Goal: Information Seeking & Learning: Learn about a topic

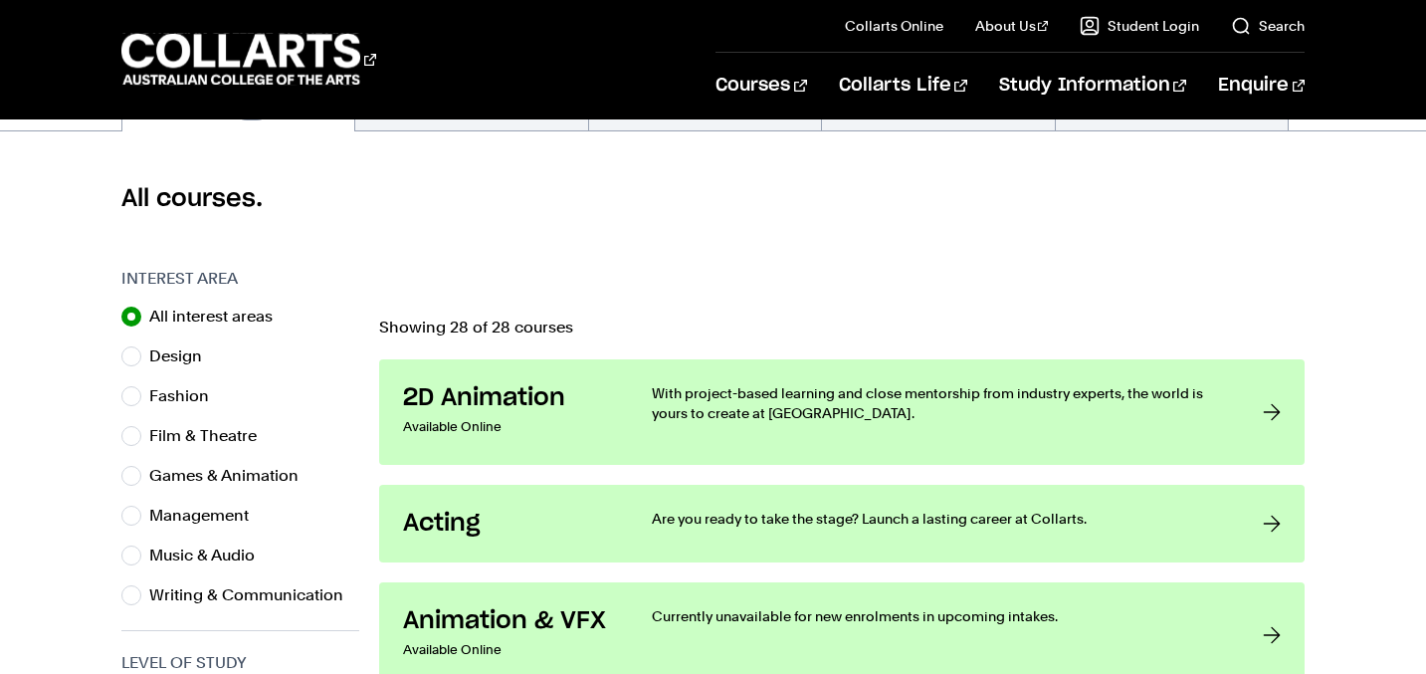
scroll to position [498, 0]
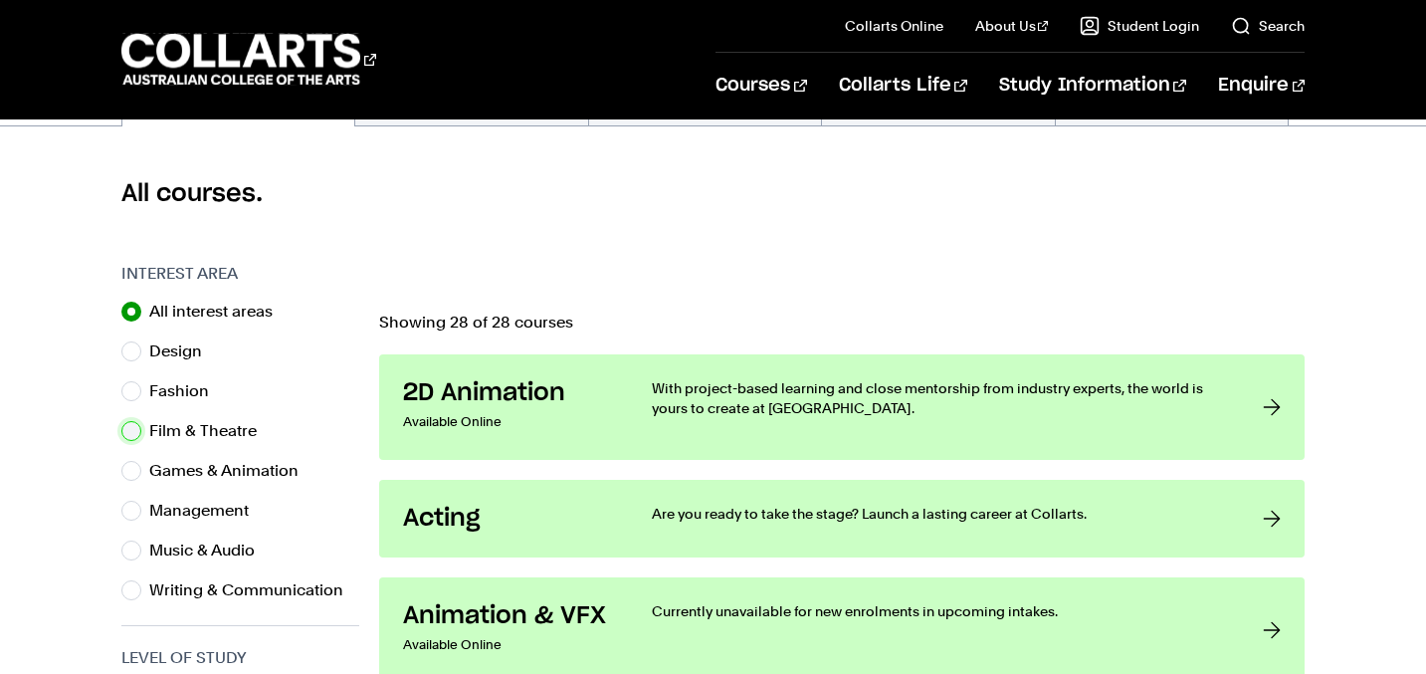
click at [135, 427] on input "Film & Theatre" at bounding box center [131, 431] width 20 height 20
radio input "true"
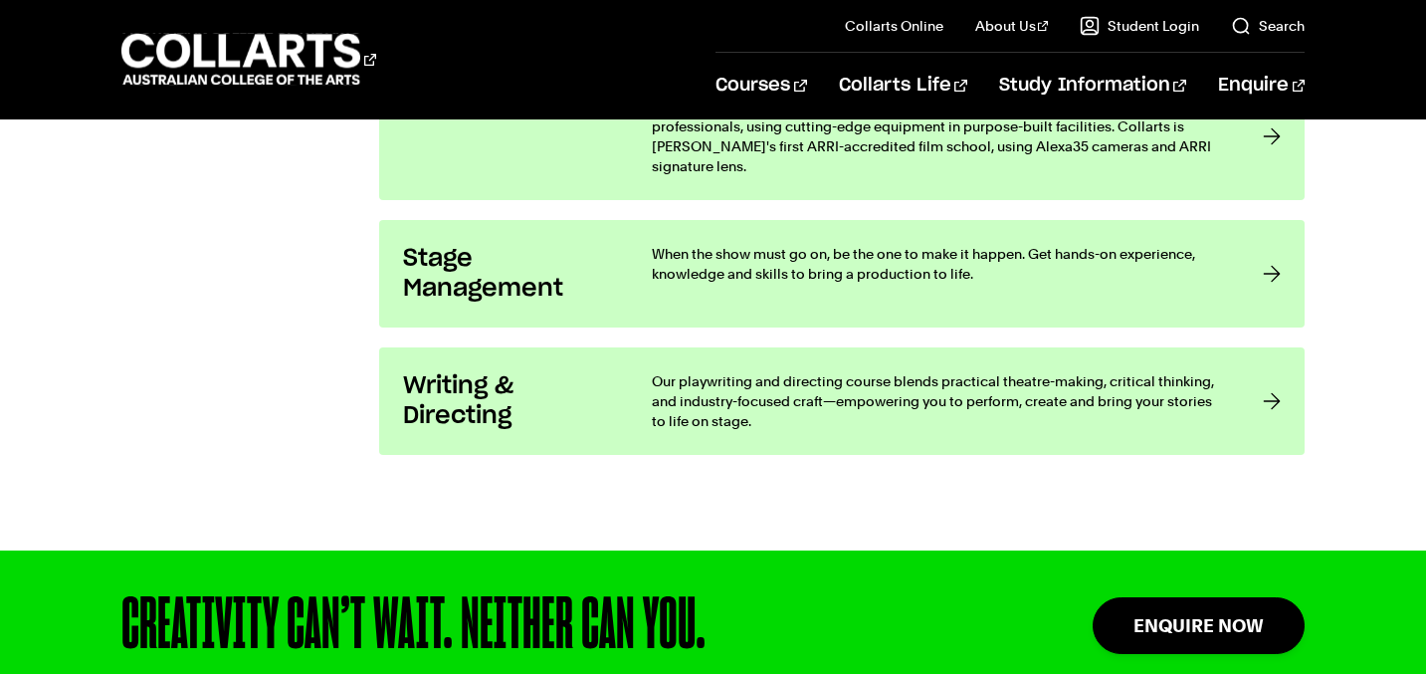
scroll to position [1726, 0]
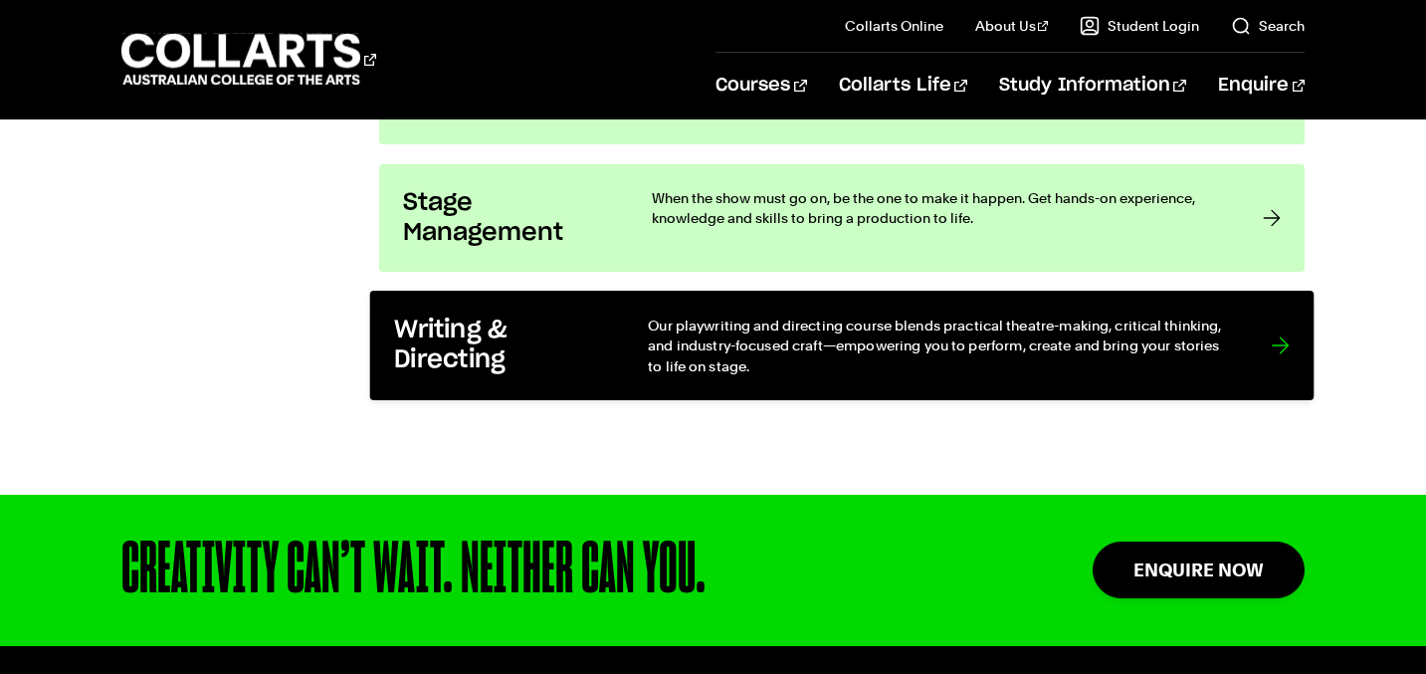
click at [546, 329] on h3 "Writing & Directing" at bounding box center [500, 344] width 213 height 61
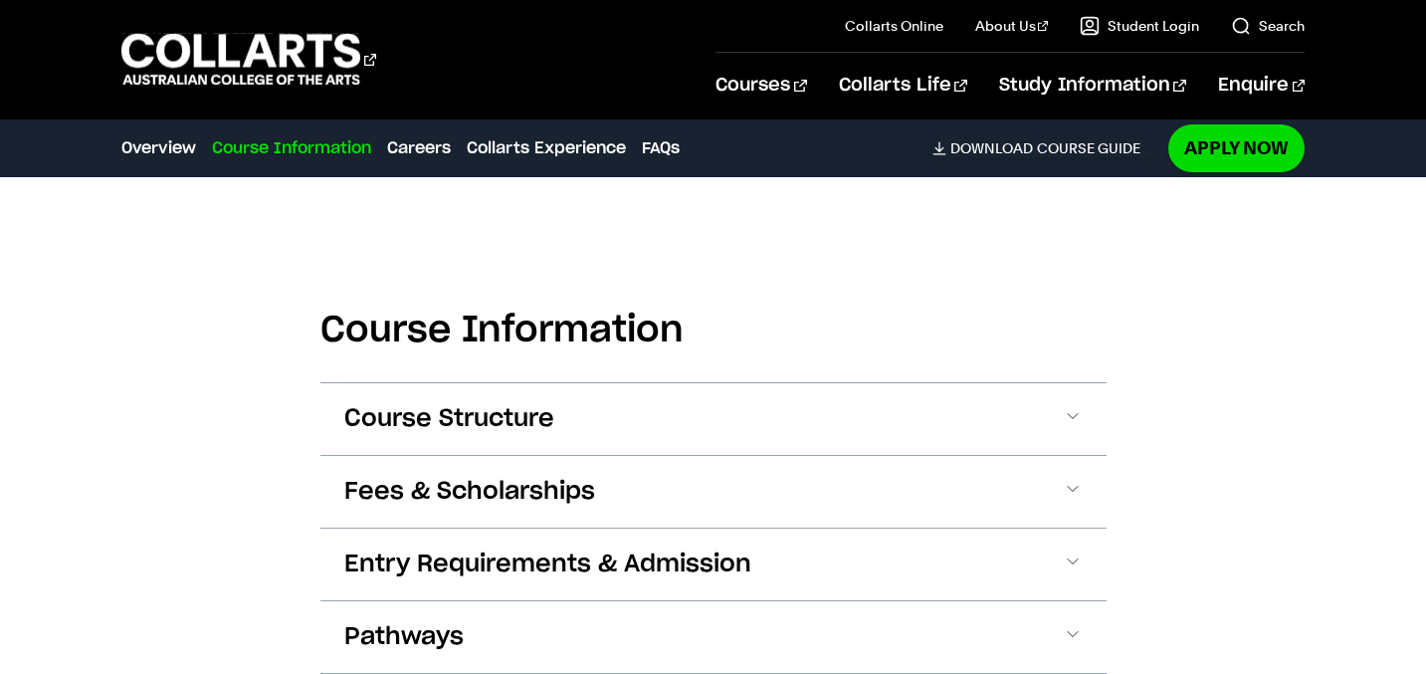
scroll to position [2089, 0]
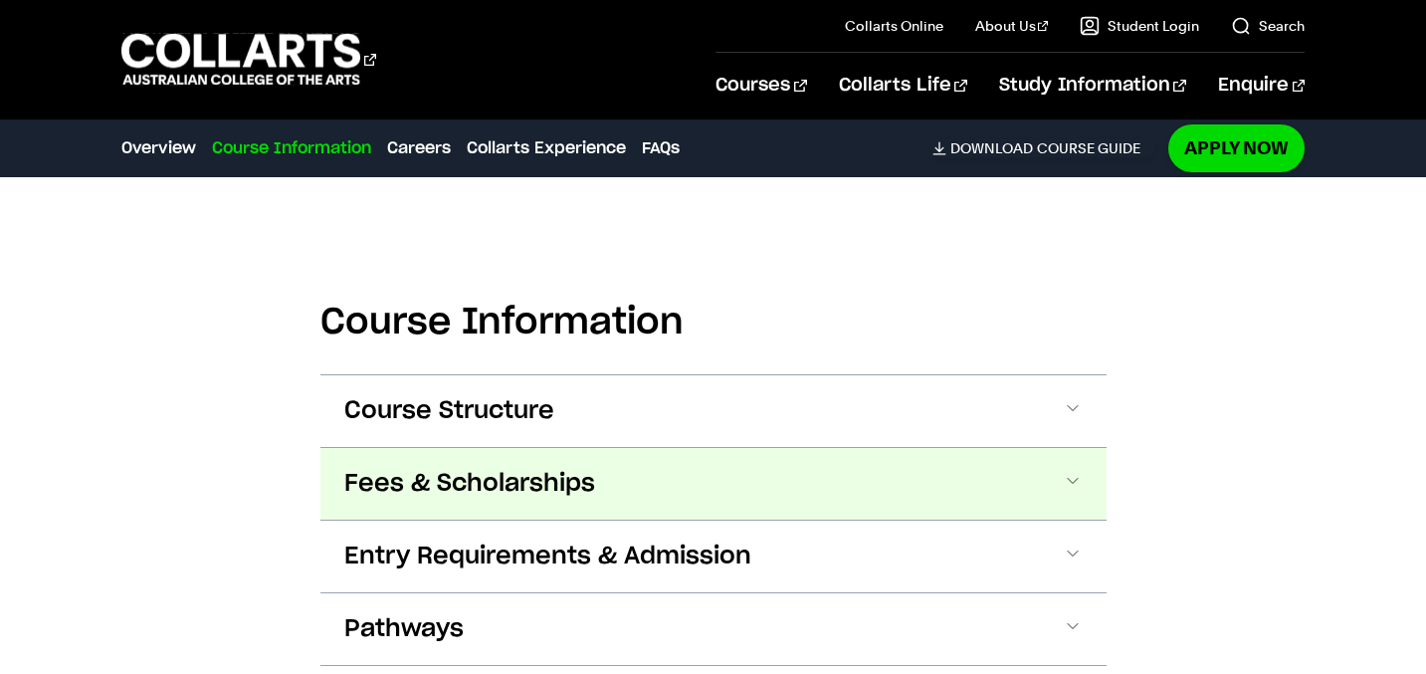
click at [547, 468] on span "Fees & Scholarships" at bounding box center [469, 484] width 251 height 32
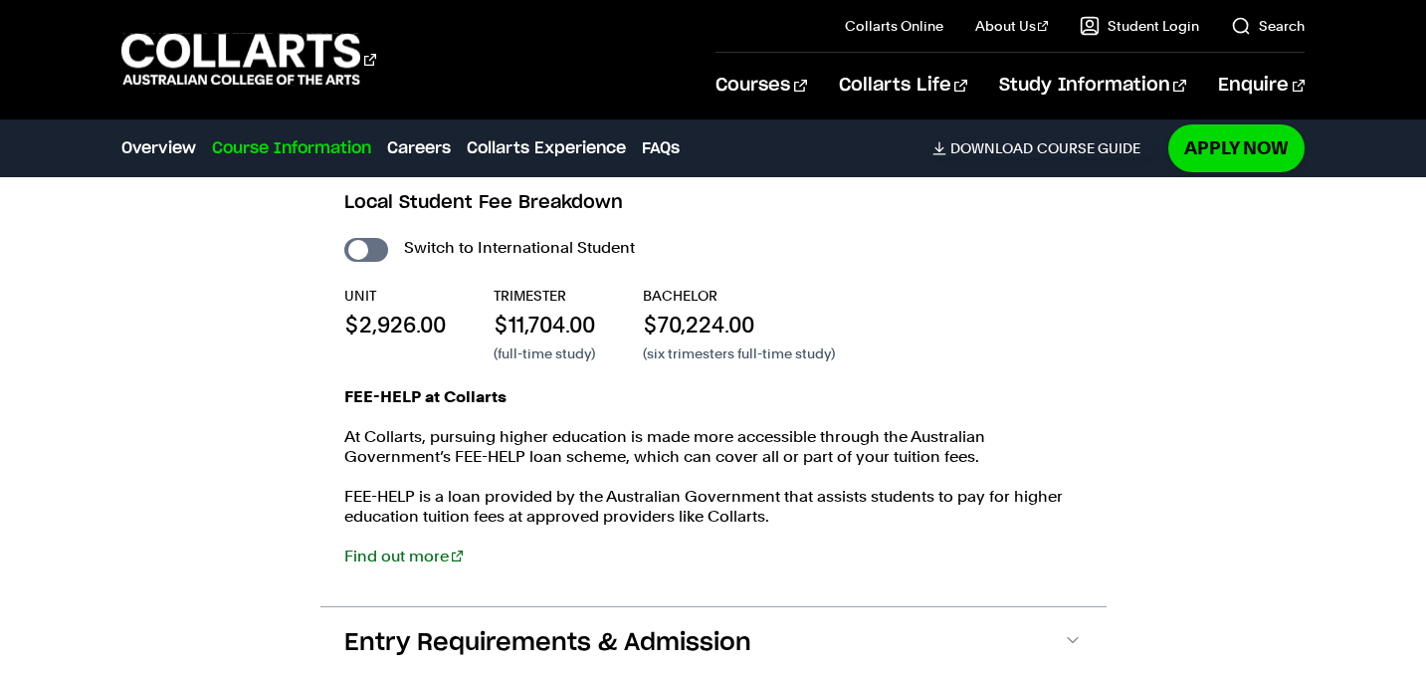
scroll to position [2449, 0]
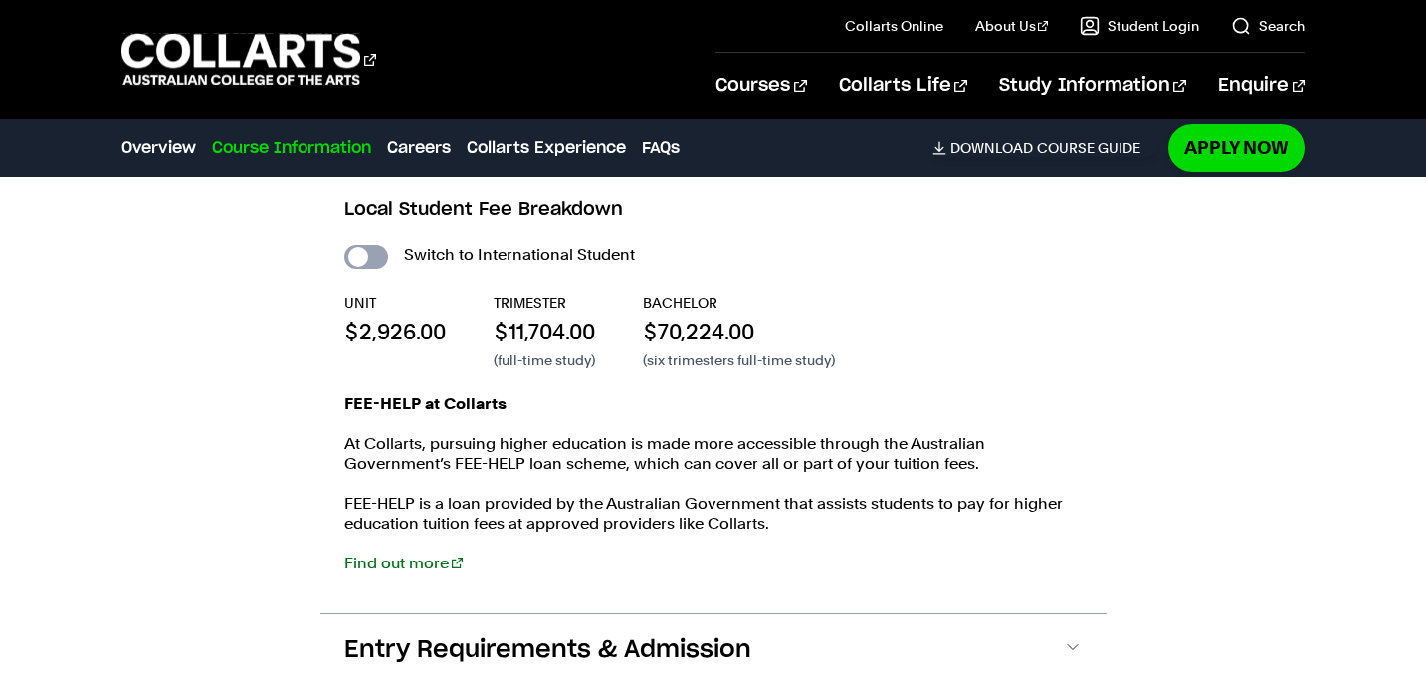
click at [370, 245] on input "International Student" at bounding box center [366, 257] width 44 height 24
checkbox input "true"
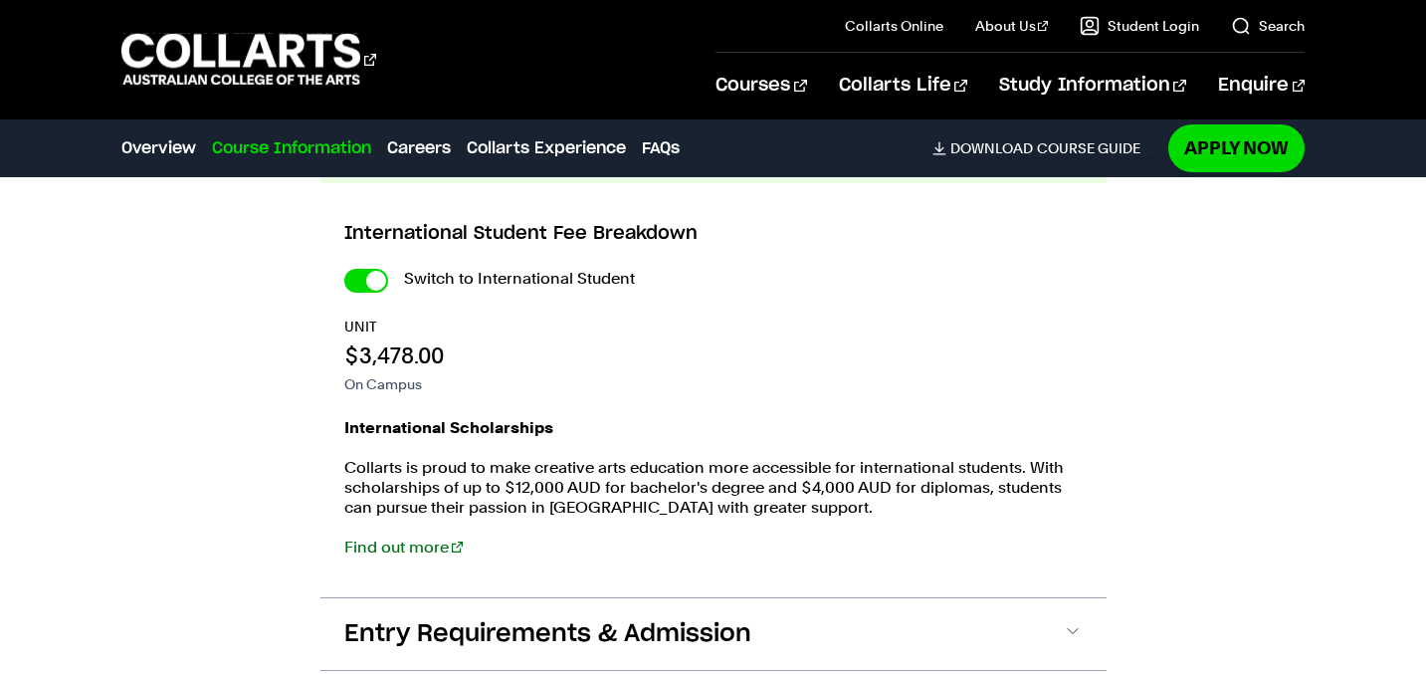
scroll to position [2333, 0]
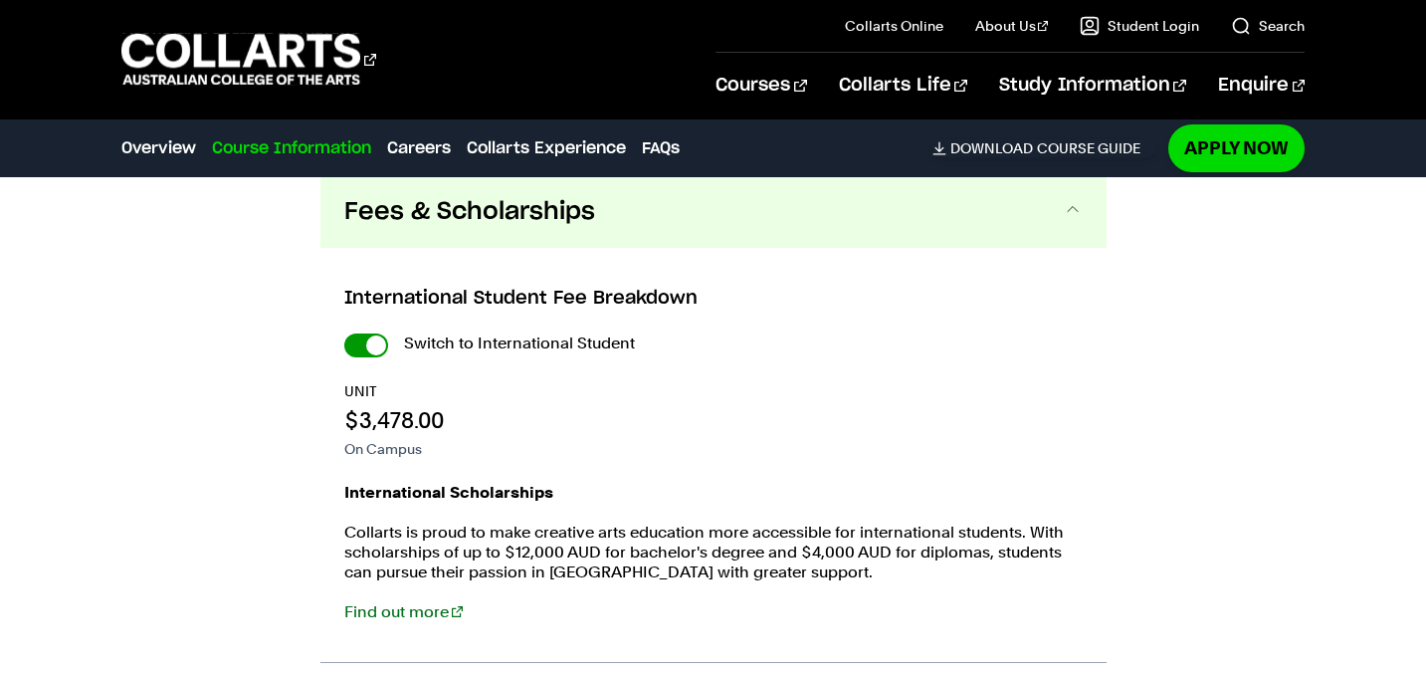
click at [376, 333] on input "International Student" at bounding box center [366, 345] width 44 height 24
checkbox input "false"
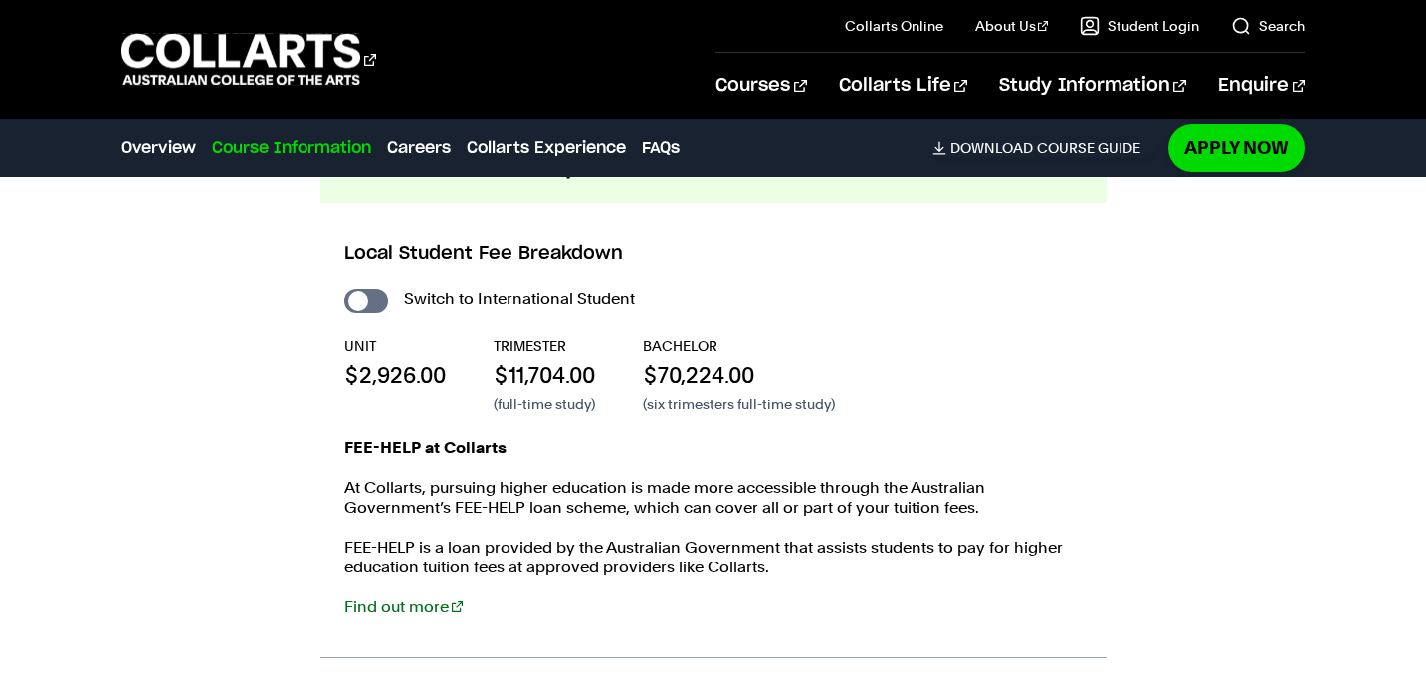
scroll to position [2406, 0]
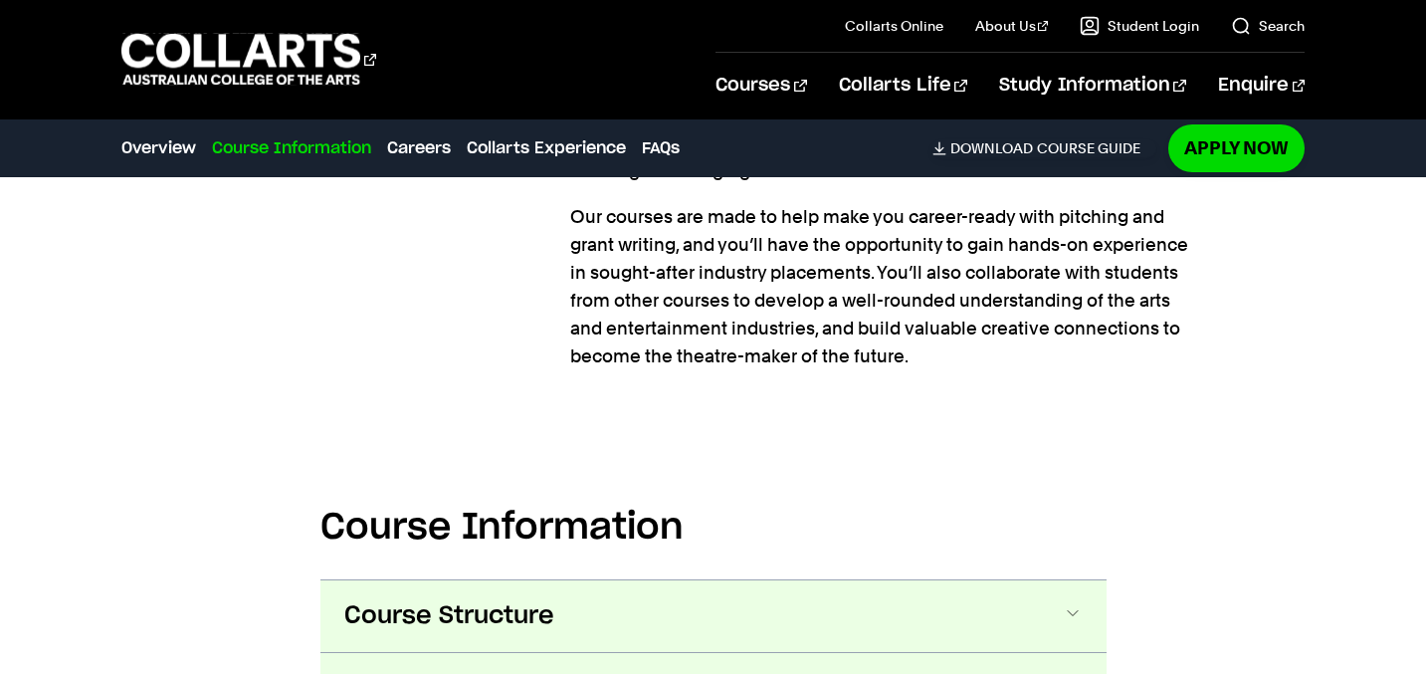
click at [552, 600] on span "Course Structure" at bounding box center [449, 616] width 210 height 32
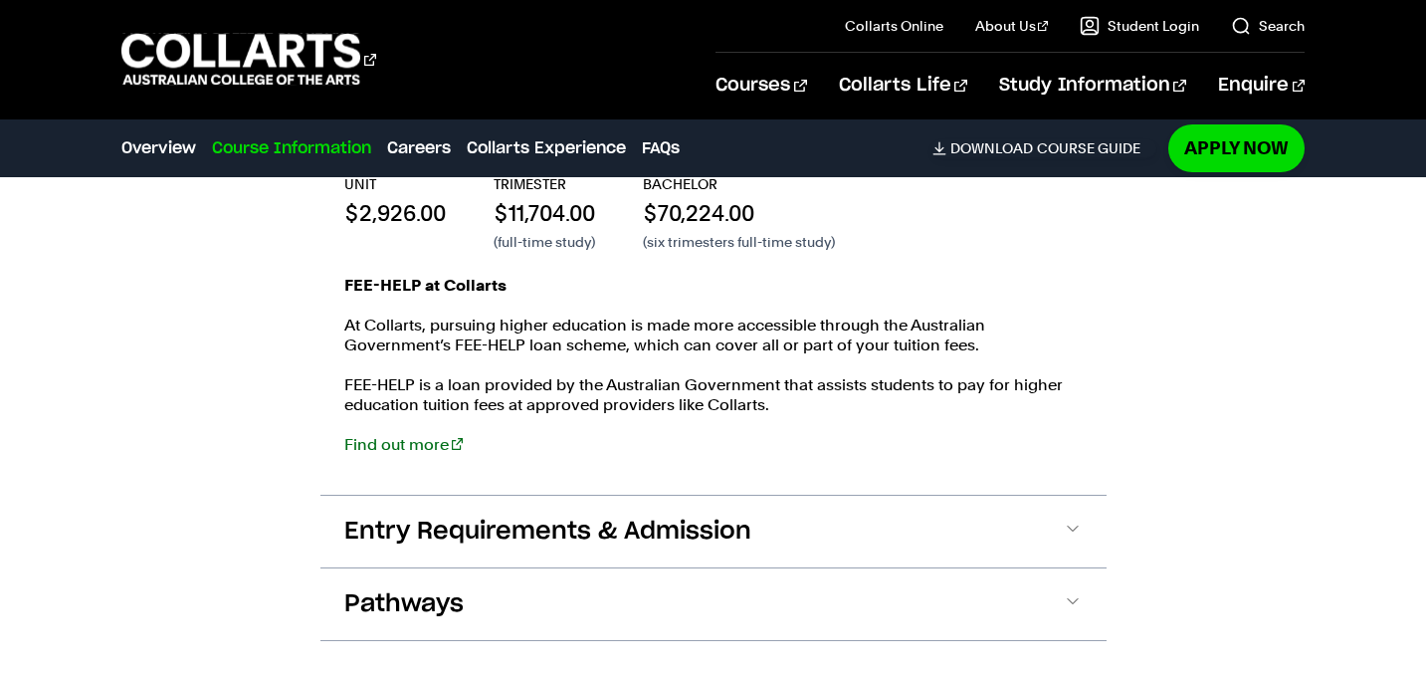
scroll to position [4195, 0]
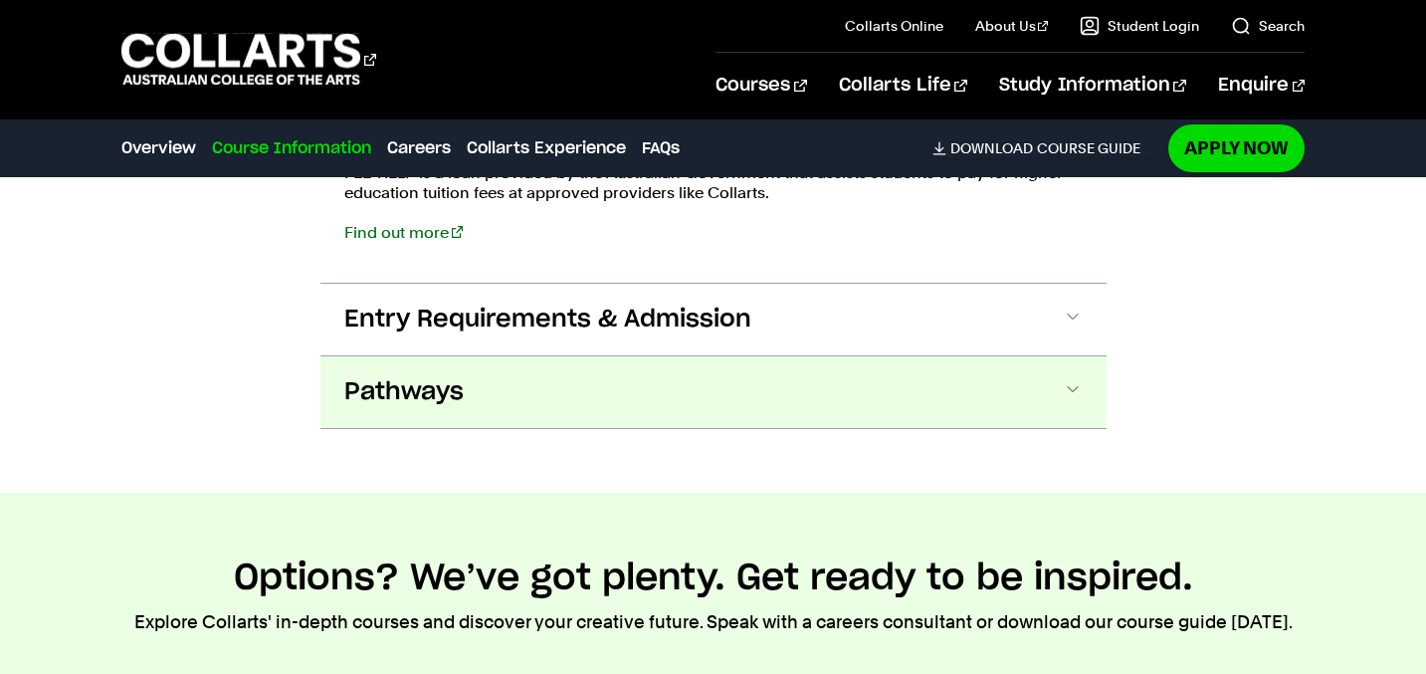
click at [451, 376] on span "Pathways" at bounding box center [403, 392] width 119 height 32
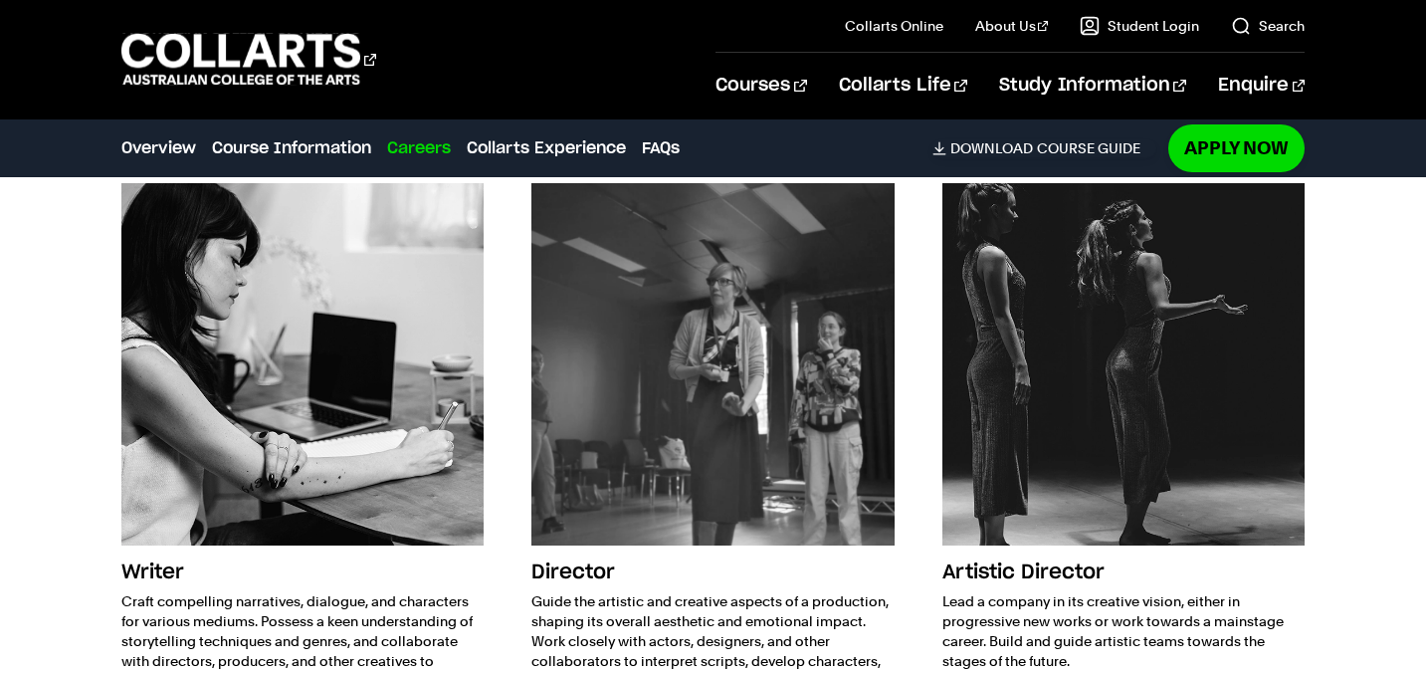
scroll to position [5560, 0]
